Goal: Information Seeking & Learning: Compare options

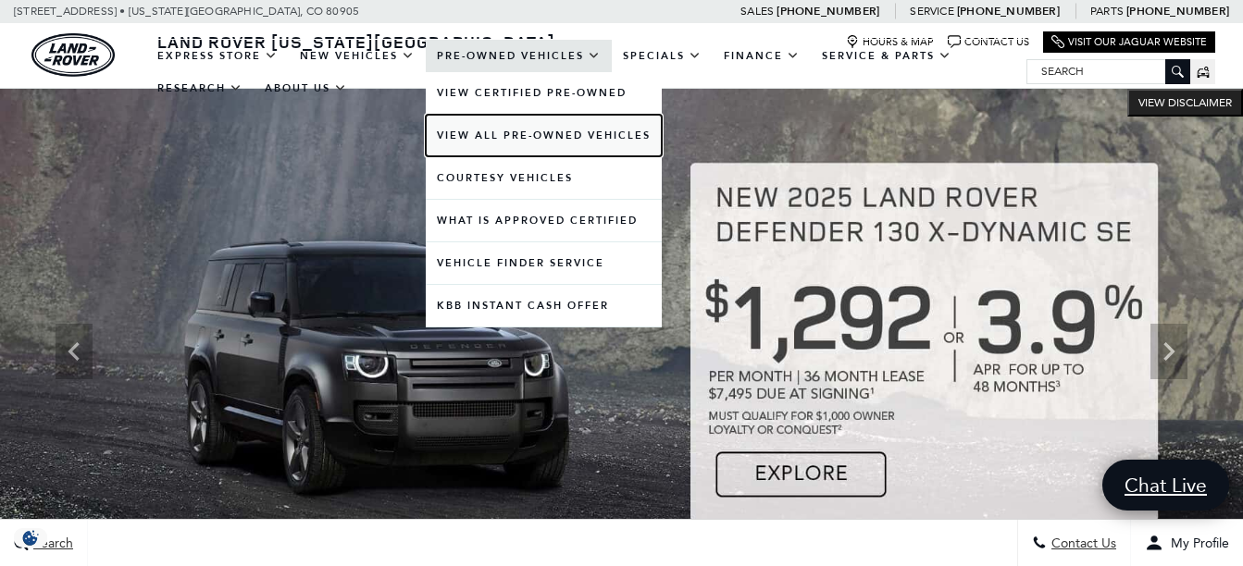
click at [561, 136] on link "View All Pre-Owned Vehicles" at bounding box center [544, 136] width 236 height 42
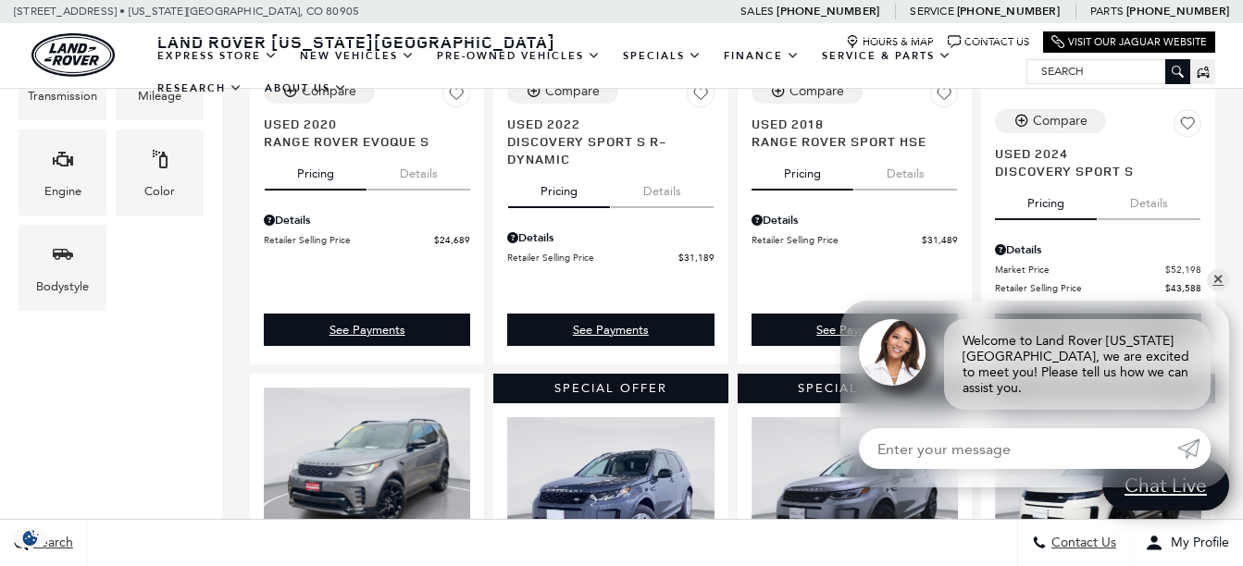
scroll to position [925, 0]
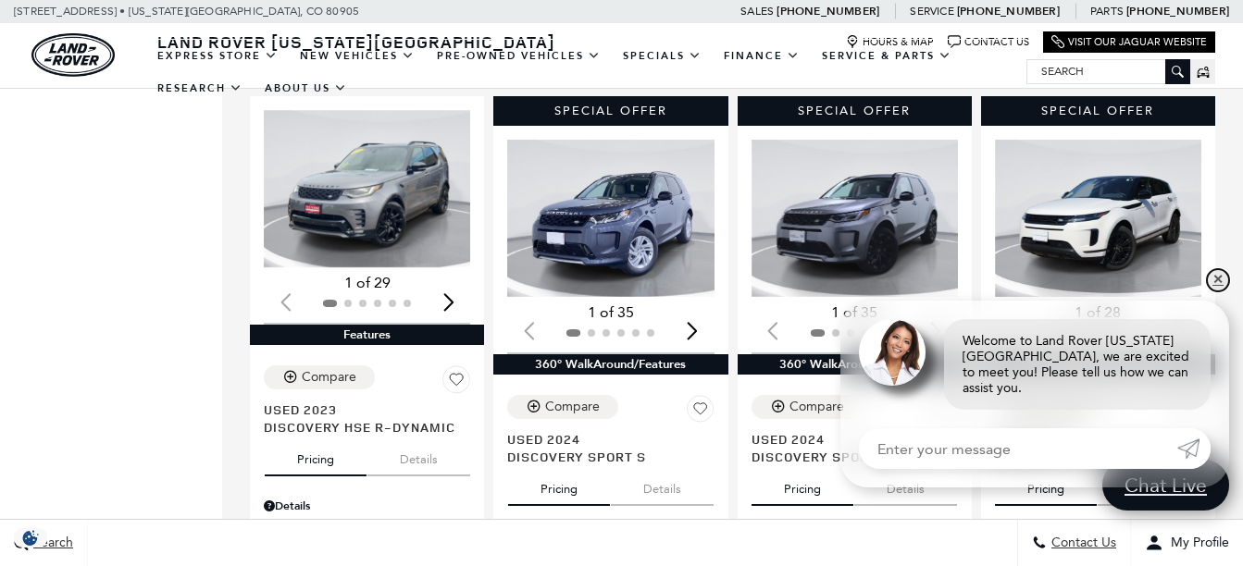
click at [1213, 291] on link "✕" at bounding box center [1217, 280] width 22 height 22
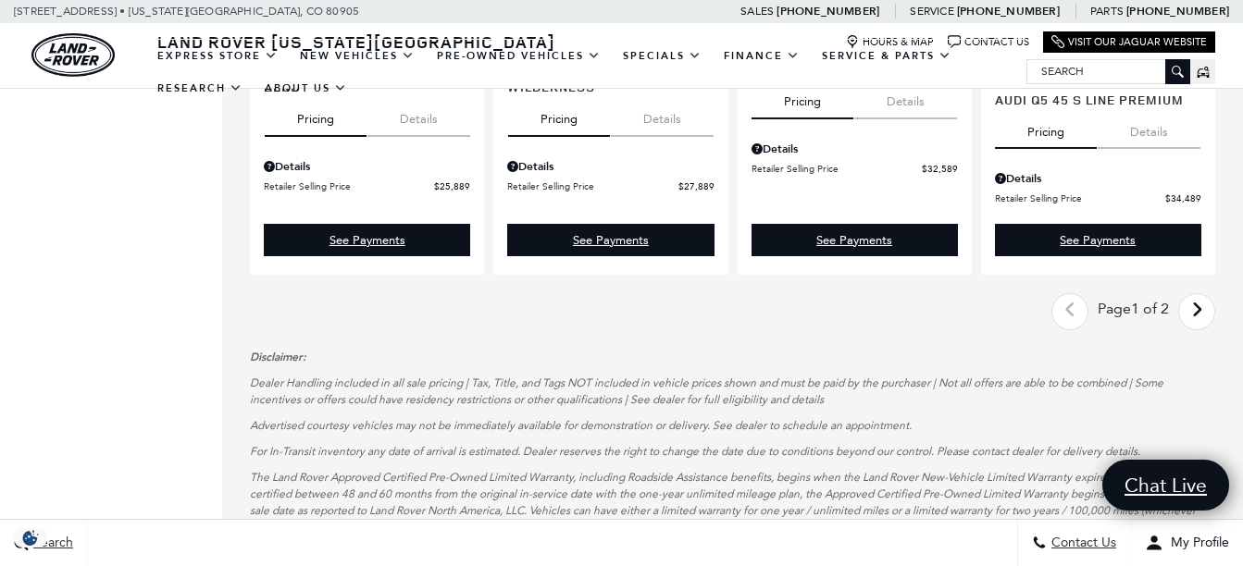
scroll to position [2961, 0]
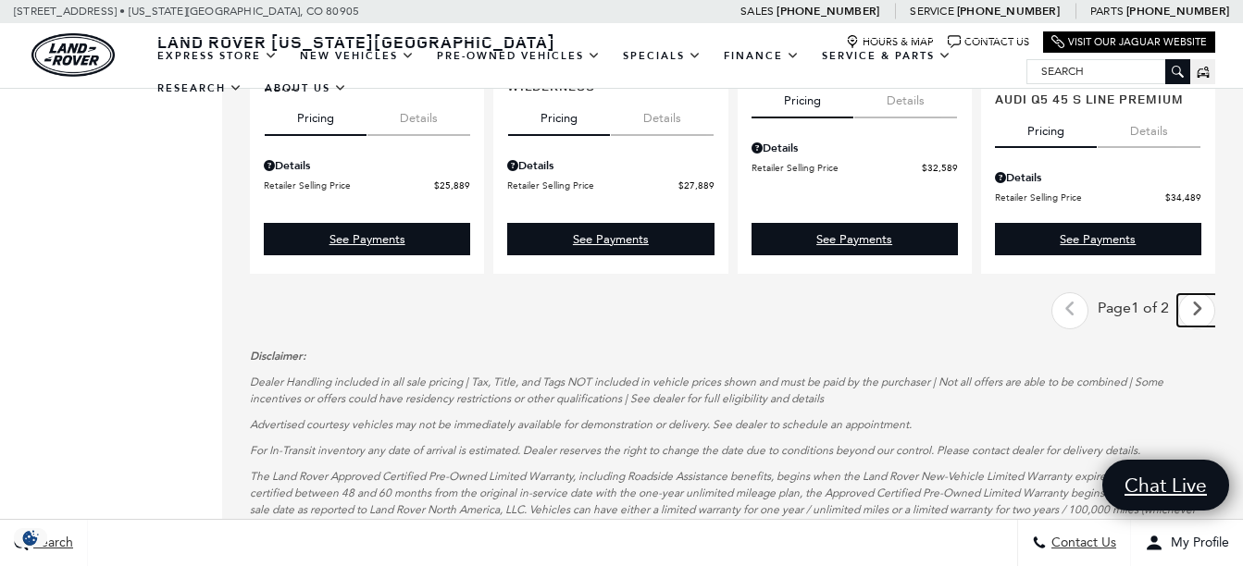
click at [1203, 294] on icon "next page" at bounding box center [1197, 309] width 12 height 30
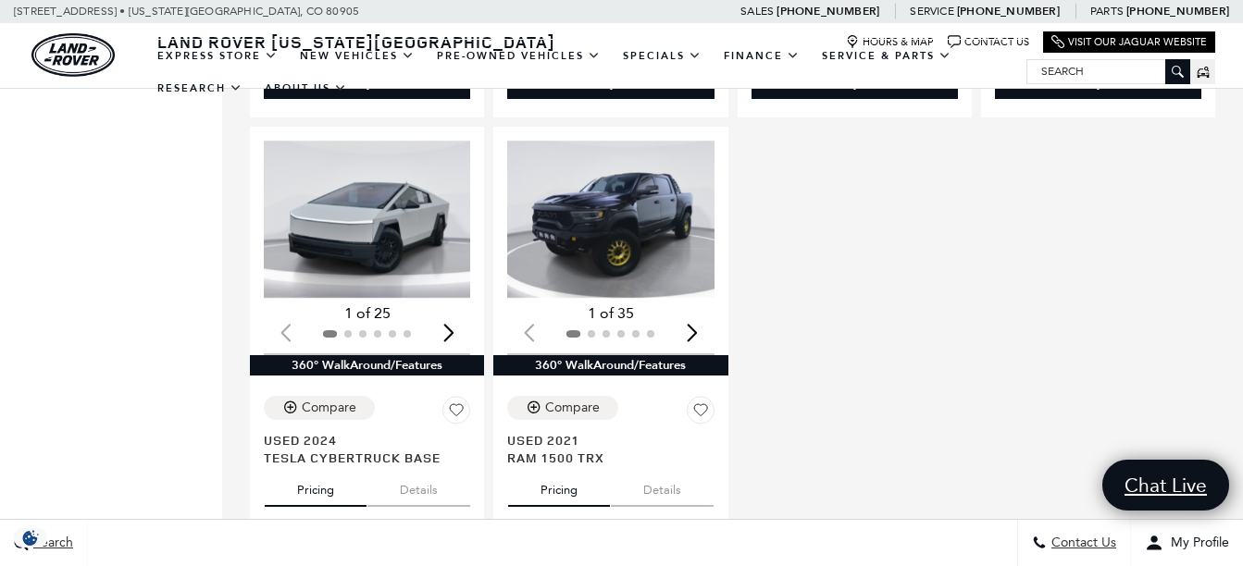
scroll to position [1943, 0]
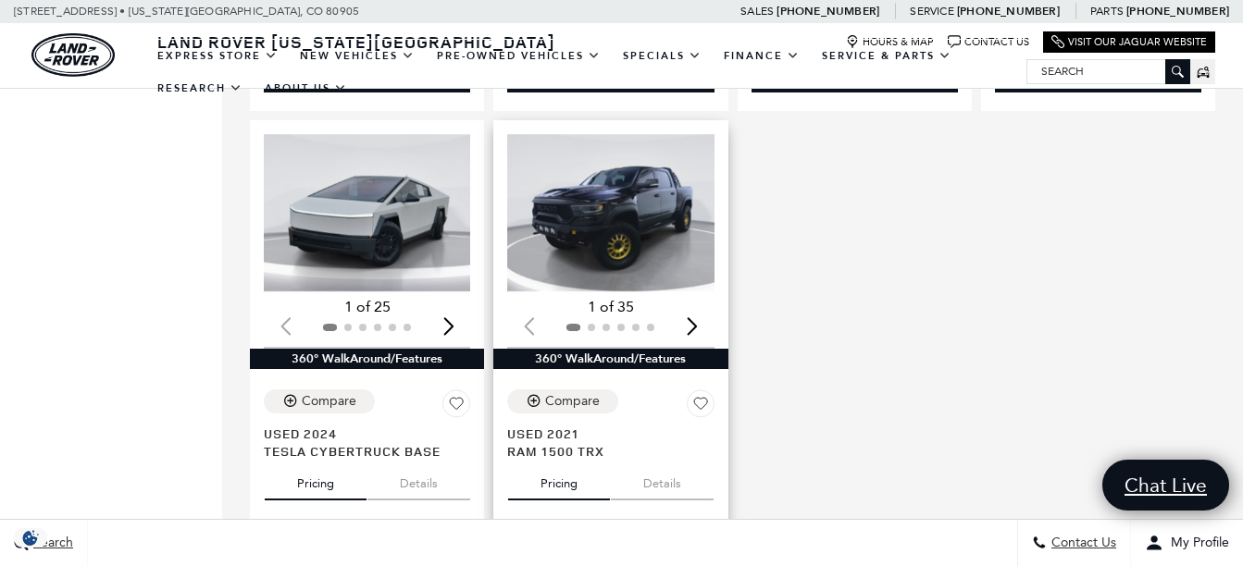
click at [600, 196] on img "1 / 2" at bounding box center [612, 212] width 210 height 157
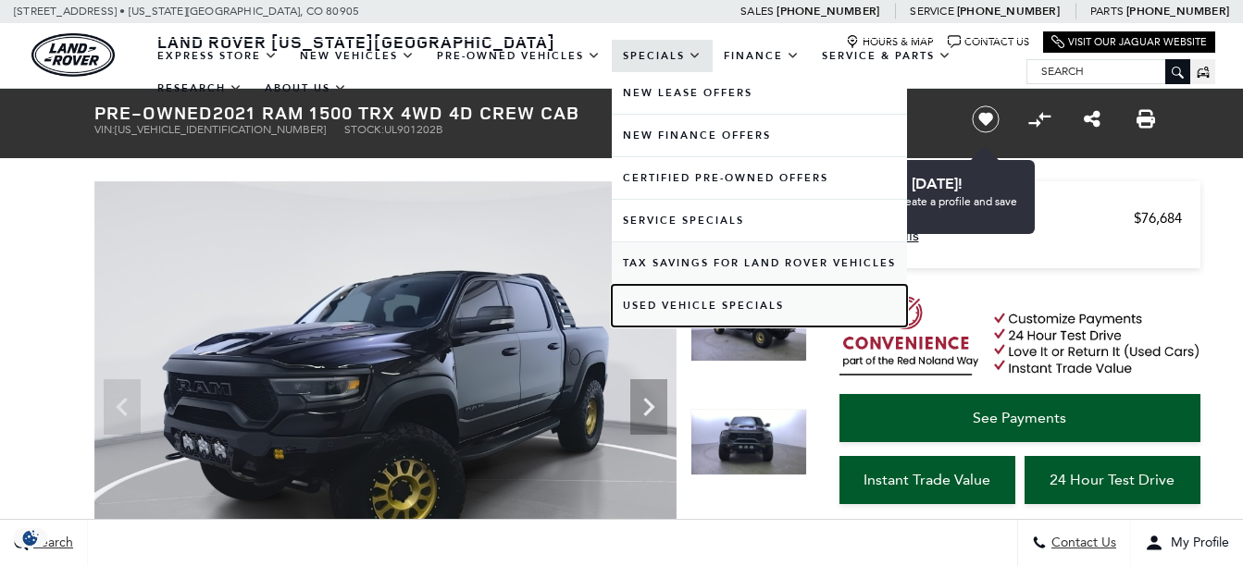
drag, startPoint x: 686, startPoint y: 296, endPoint x: 699, endPoint y: 256, distance: 42.1
click at [686, 295] on link "Used Vehicle Specials" at bounding box center [759, 306] width 295 height 42
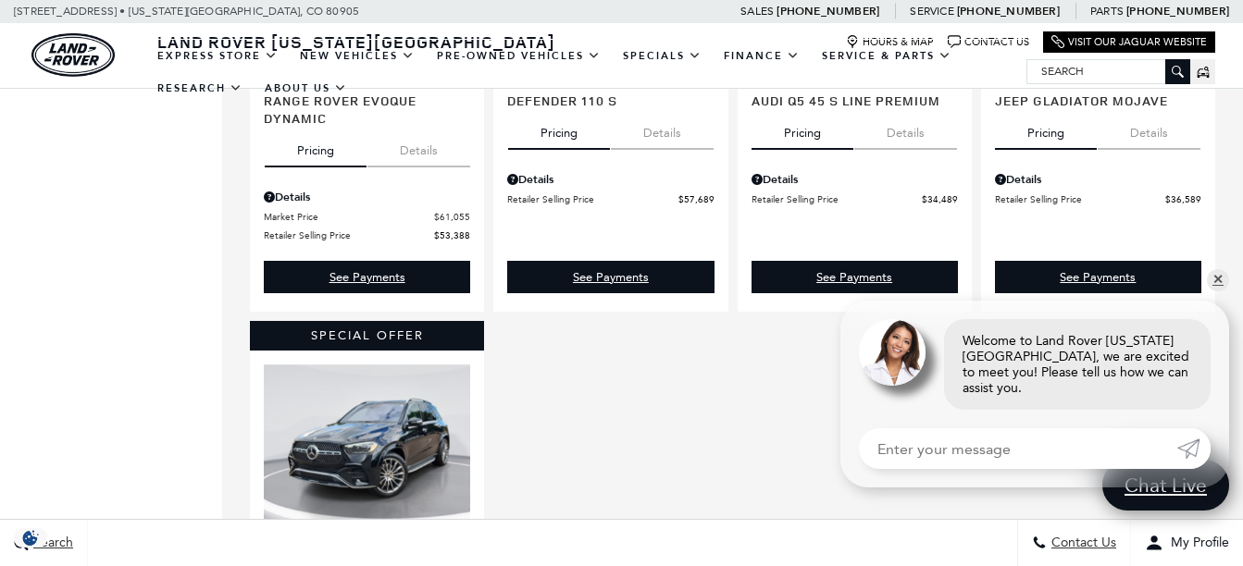
scroll to position [1295, 0]
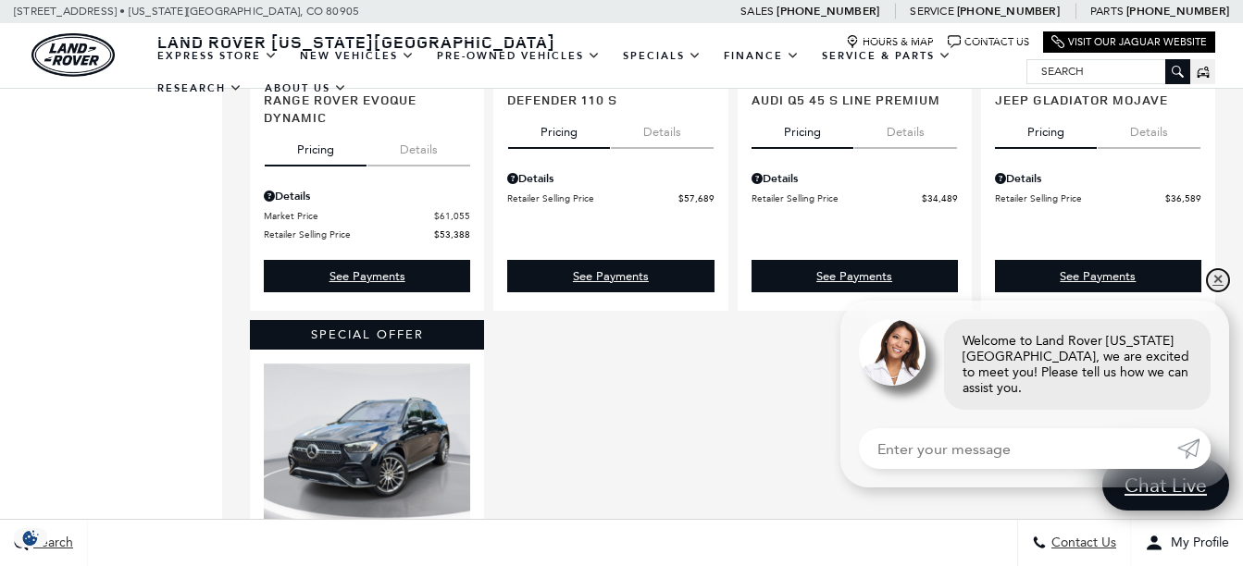
click at [1218, 291] on link "✕" at bounding box center [1217, 280] width 22 height 22
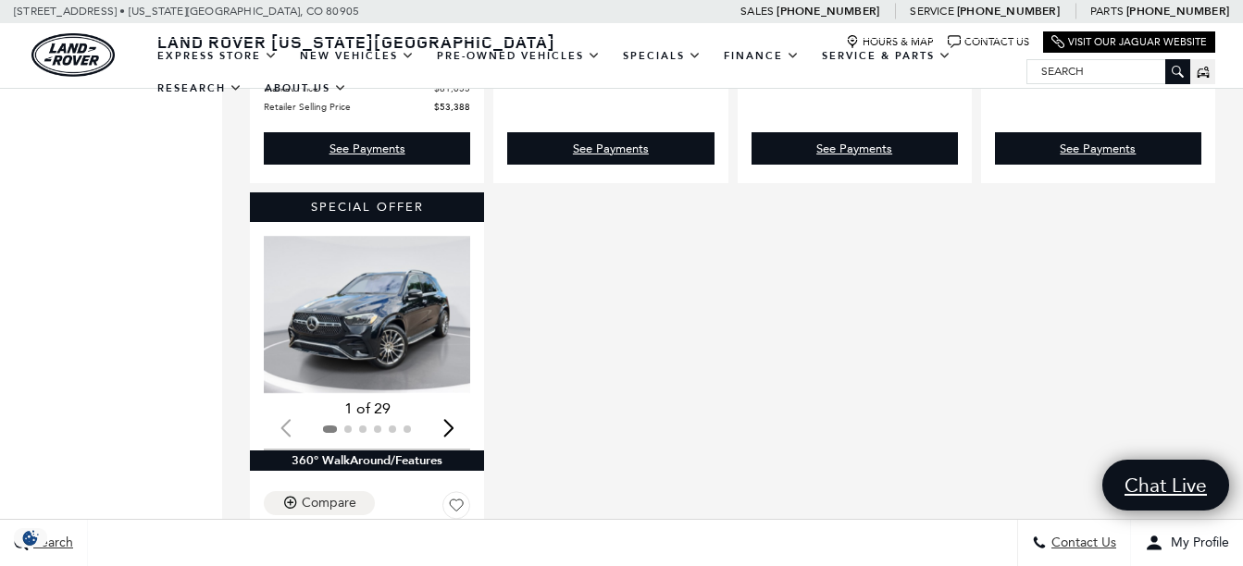
scroll to position [1480, 0]
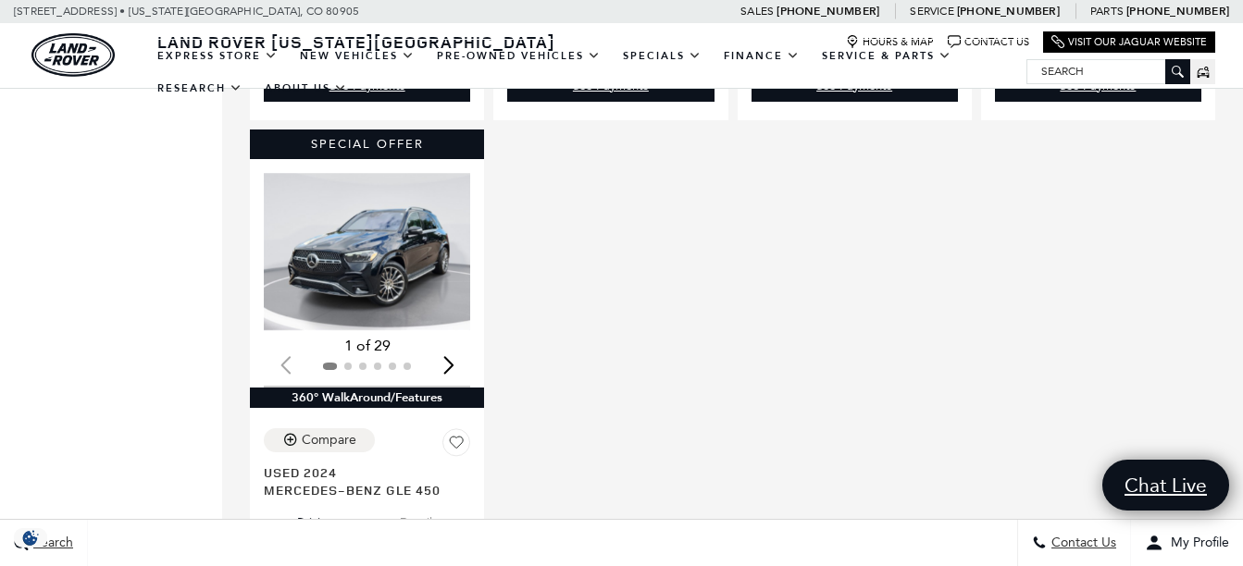
scroll to position [1758, 0]
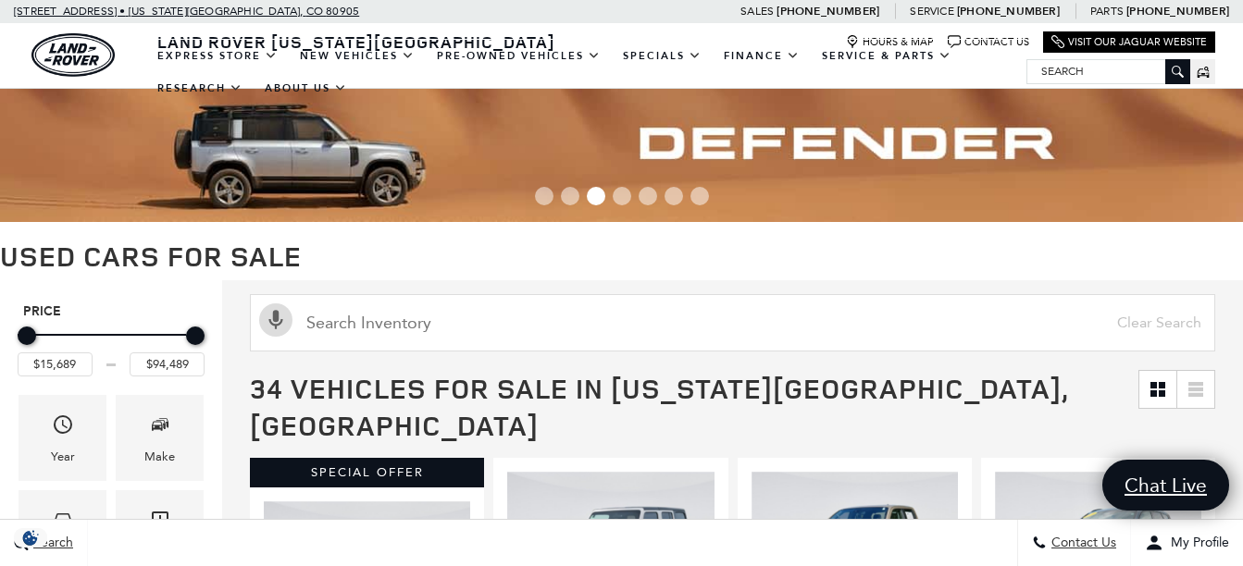
scroll to position [2961, 0]
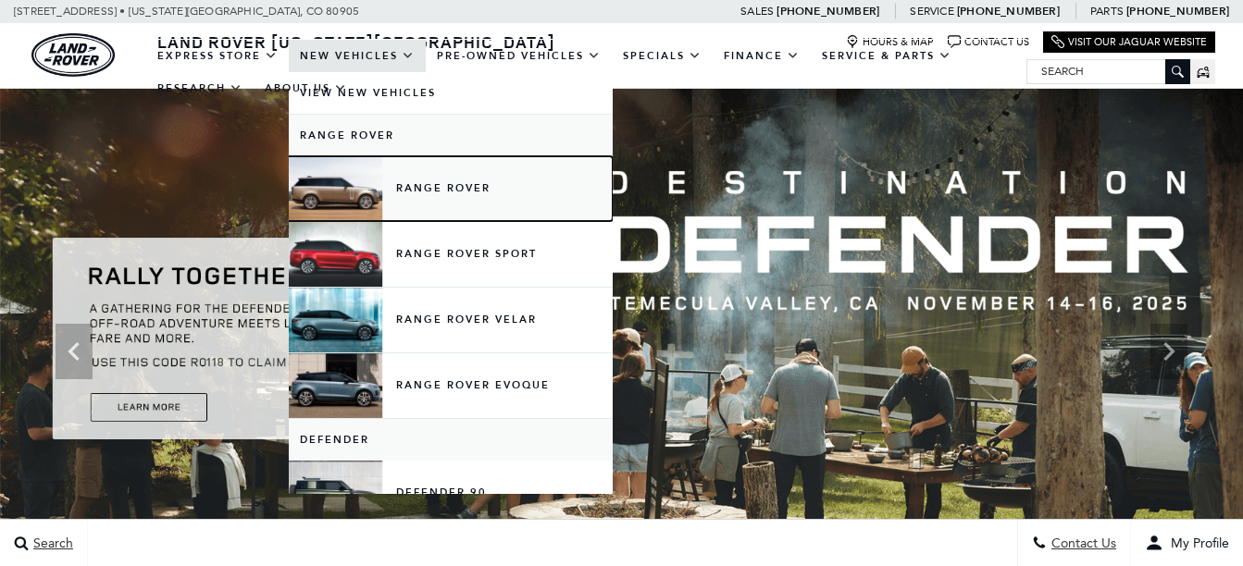
click at [441, 185] on link "Range Rover" at bounding box center [451, 188] width 324 height 65
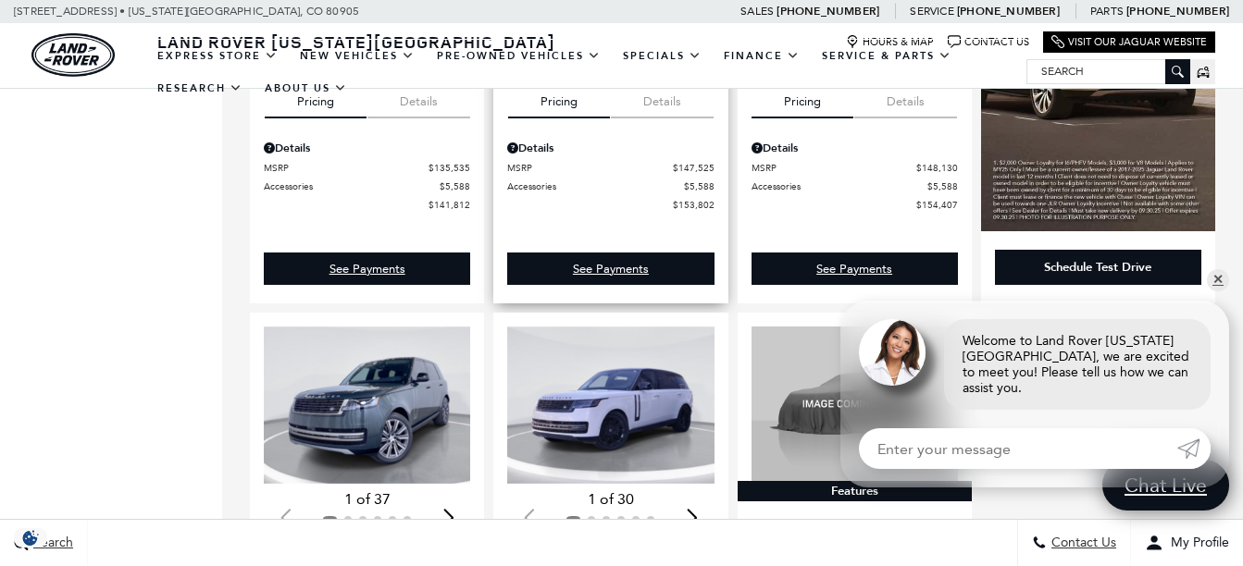
scroll to position [2035, 0]
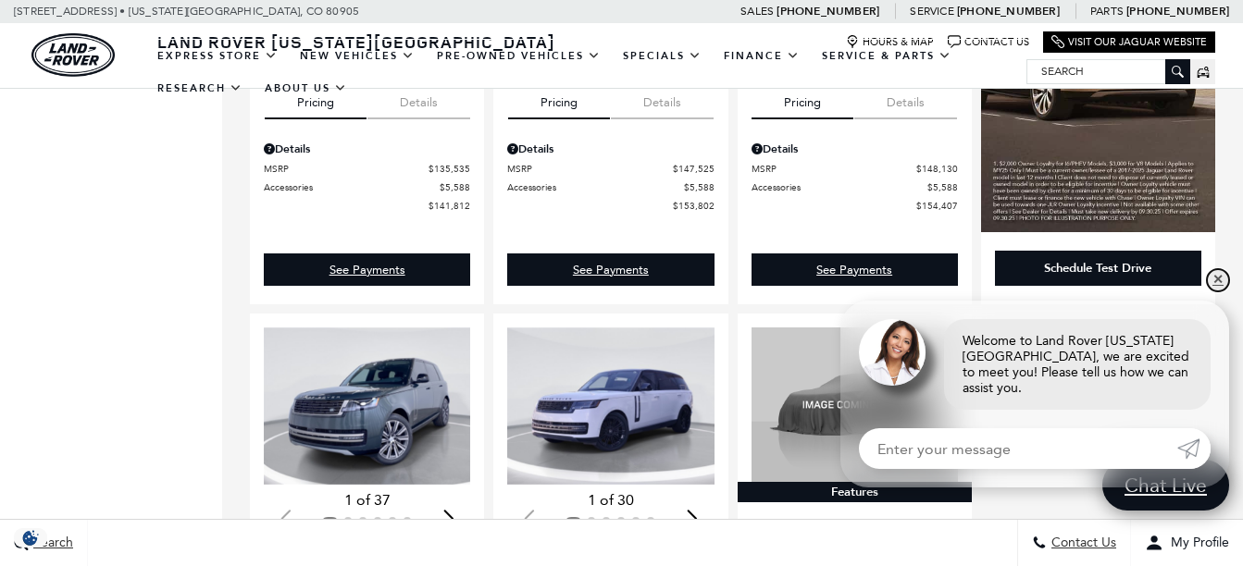
click at [1218, 289] on link "✕" at bounding box center [1217, 280] width 22 height 22
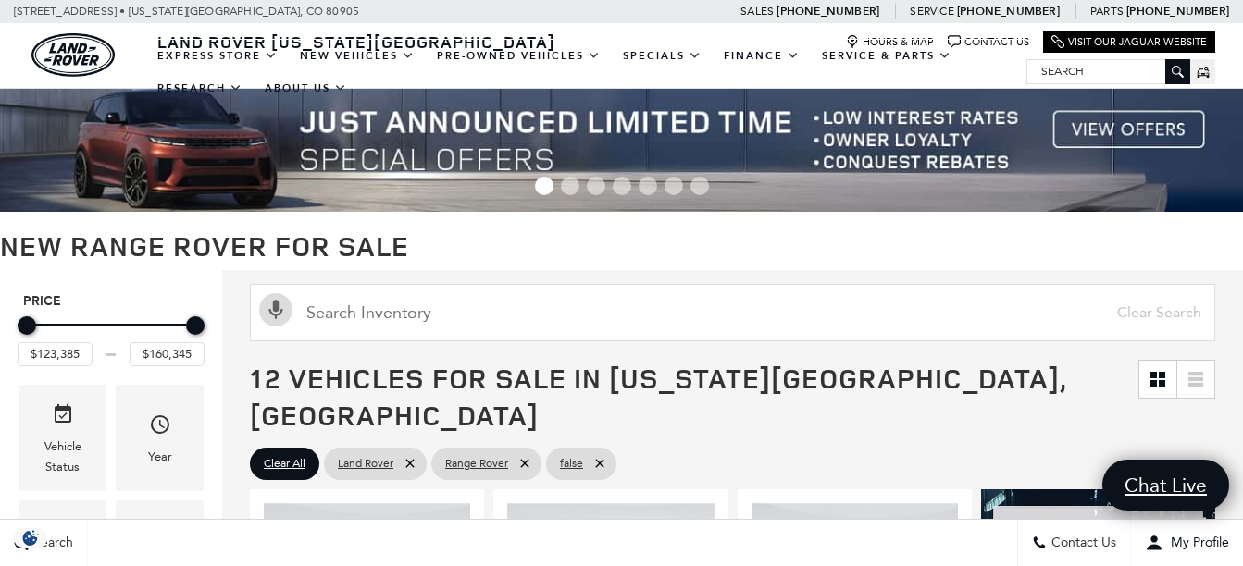
scroll to position [0, 0]
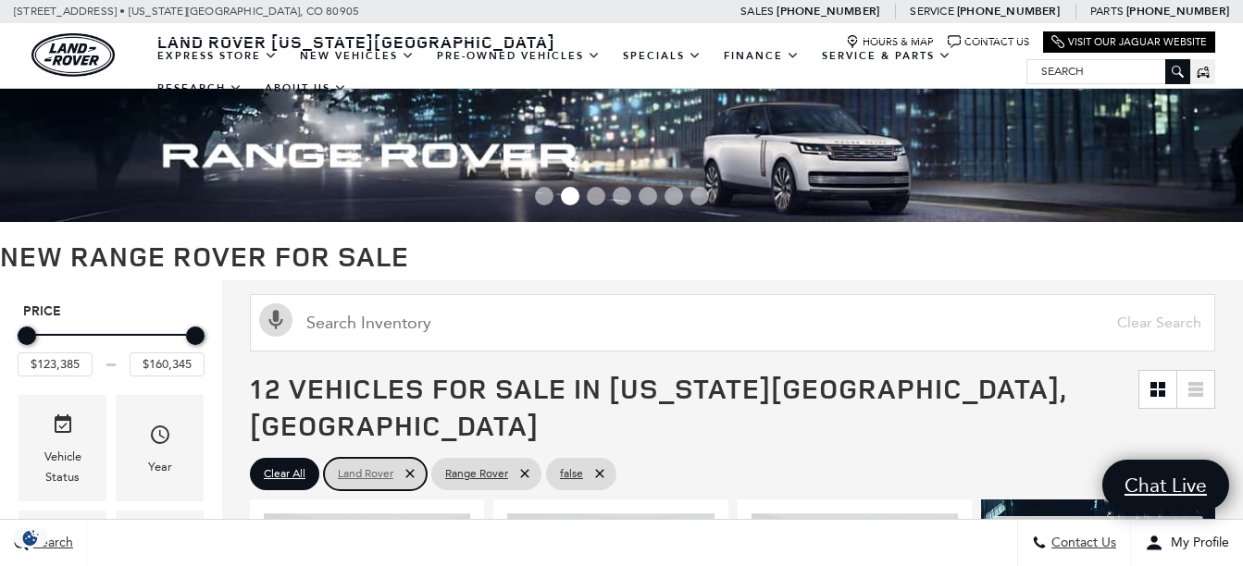
click at [377, 463] on span "Land Rover" at bounding box center [366, 474] width 56 height 23
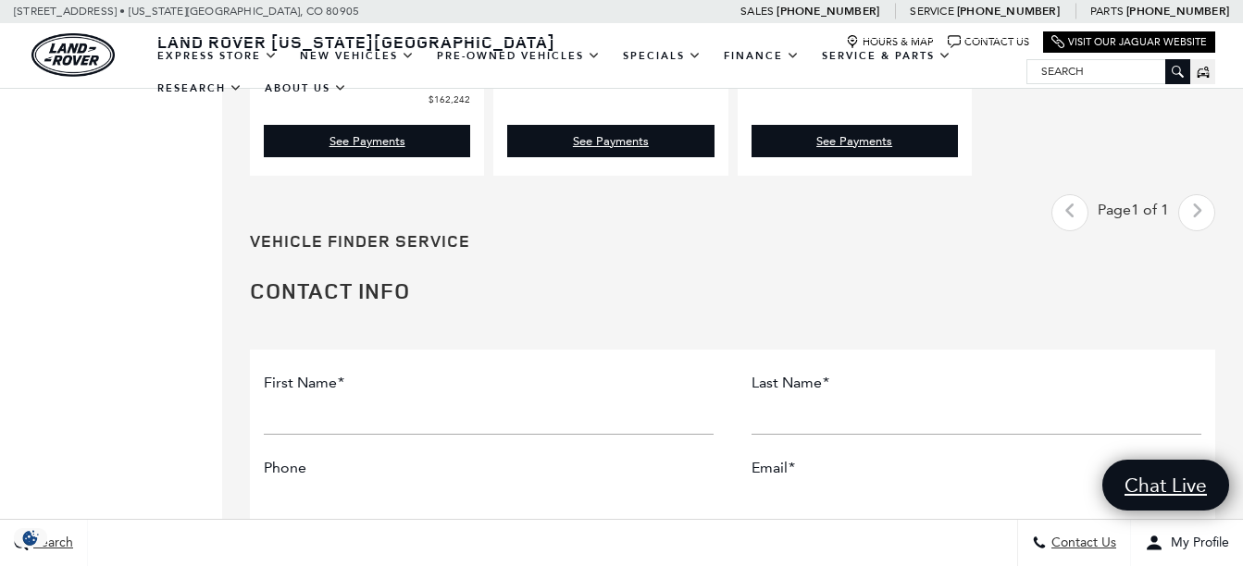
scroll to position [2868, 0]
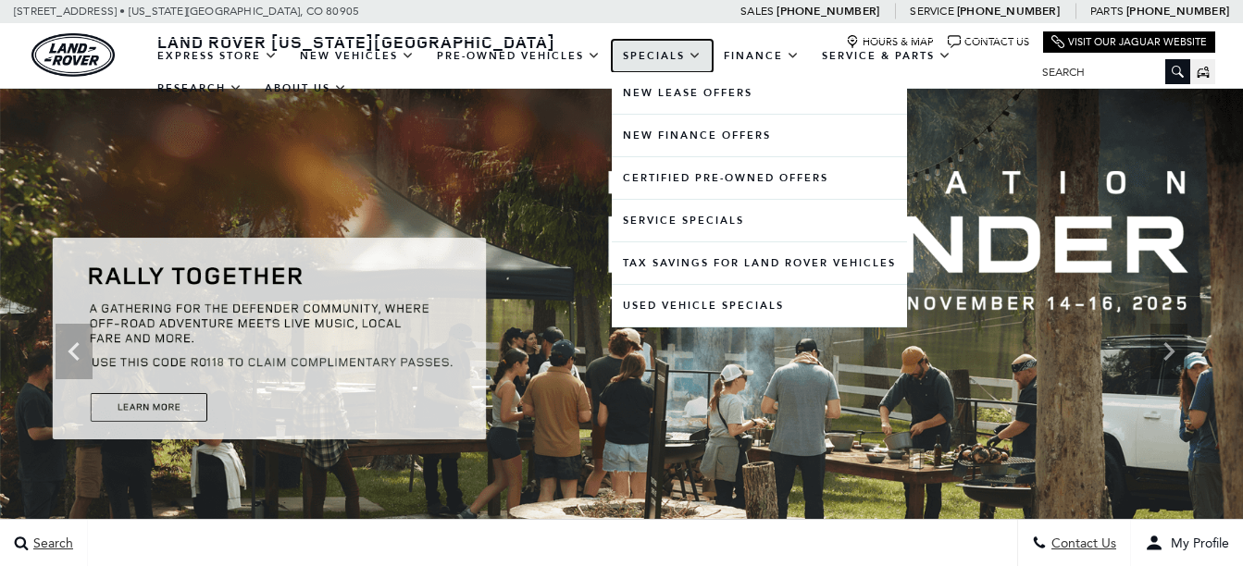
click at [648, 50] on link "Specials" at bounding box center [662, 56] width 101 height 32
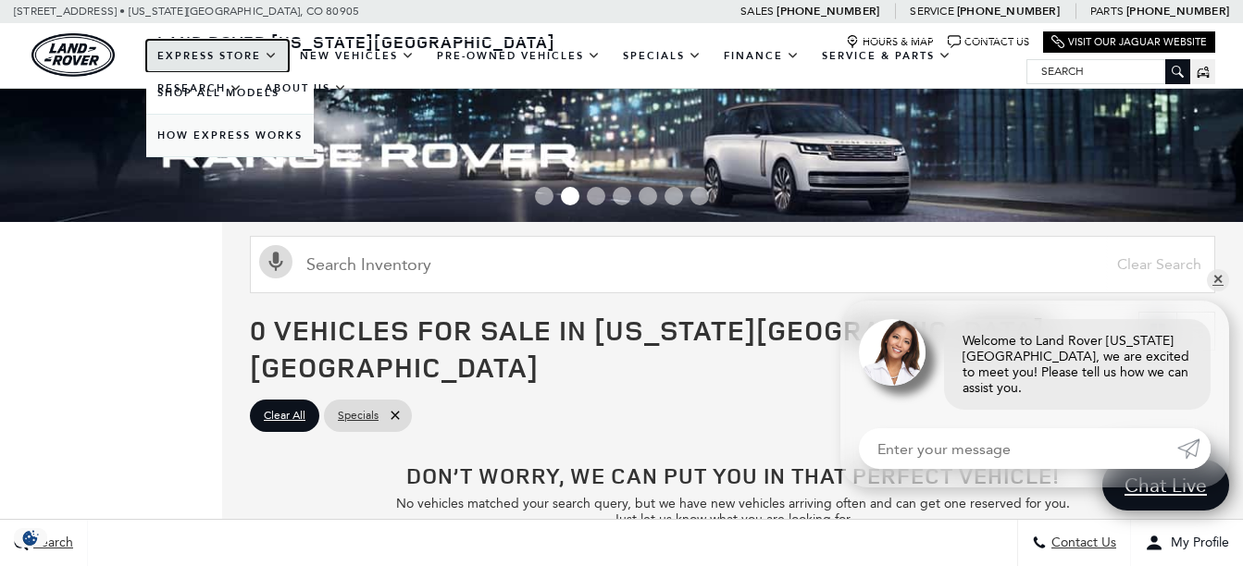
drag, startPoint x: 231, startPoint y: 54, endPoint x: 217, endPoint y: 116, distance: 63.5
click at [231, 54] on link "EXPRESS STORE" at bounding box center [217, 56] width 142 height 32
